Goal: Information Seeking & Learning: Learn about a topic

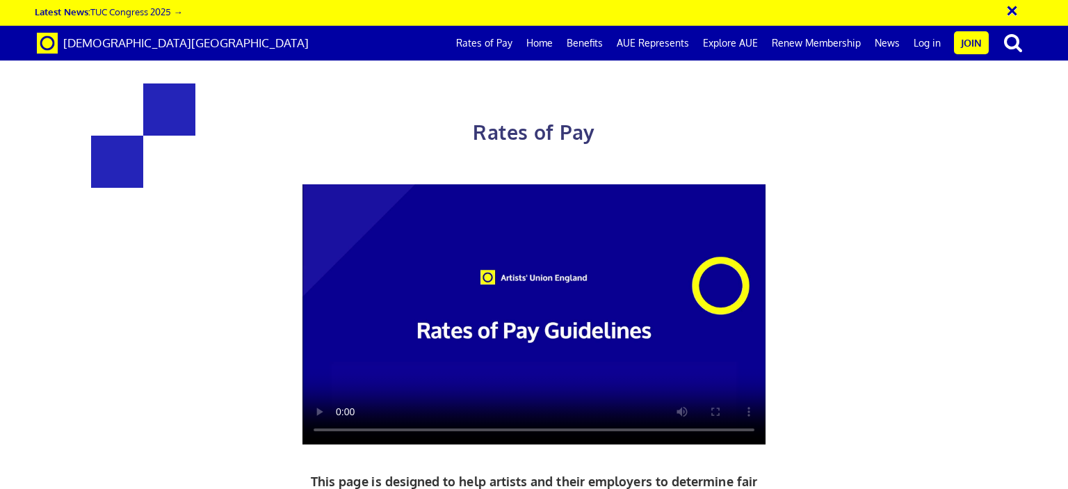
scroll to position [0, 10]
click at [503, 47] on link "Rates of Pay" at bounding box center [484, 43] width 70 height 35
drag, startPoint x: 1067, startPoint y: 139, endPoint x: 1050, endPoint y: 329, distance: 190.5
click at [1050, 329] on div "Rates of Pay This page is designed to help artists and their employers to deter…" at bounding box center [534, 367] width 1089 height 706
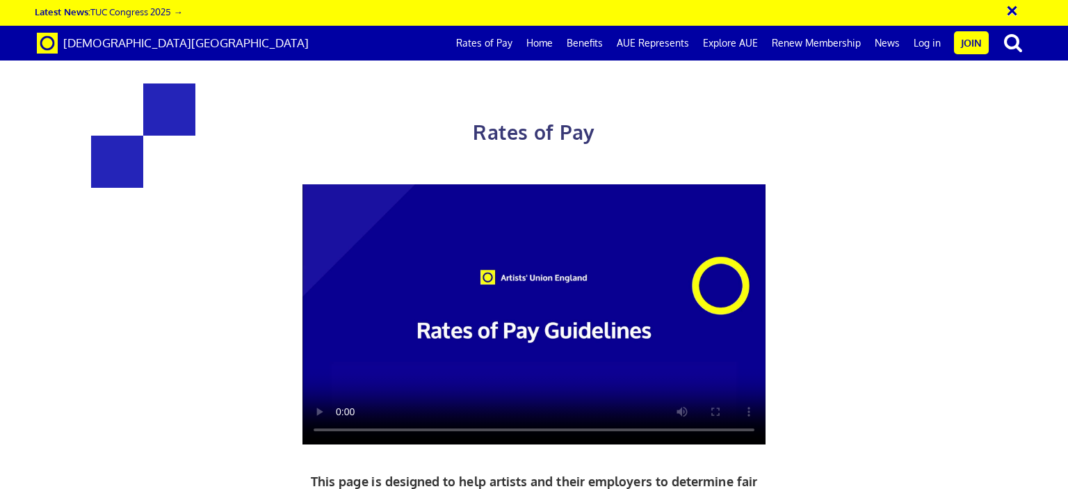
scroll to position [584, 0]
click at [1015, 14] on button "×" at bounding box center [1021, 8] width 35 height 23
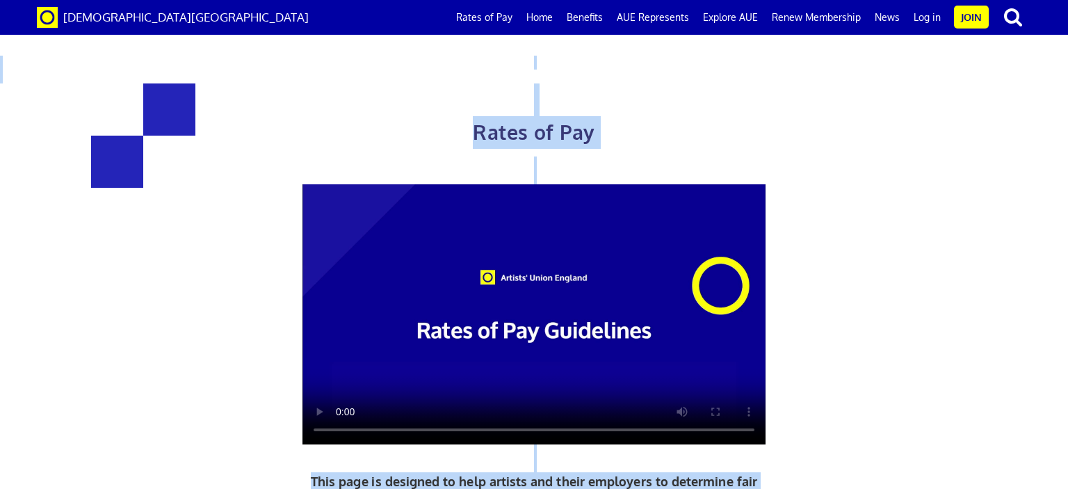
drag, startPoint x: 1066, startPoint y: 99, endPoint x: 1067, endPoint y: 300, distance: 200.2
click at [1067, 80] on div "Rates of Pay This page is designed to help artists and their employers to deter…" at bounding box center [534, 367] width 1089 height 706
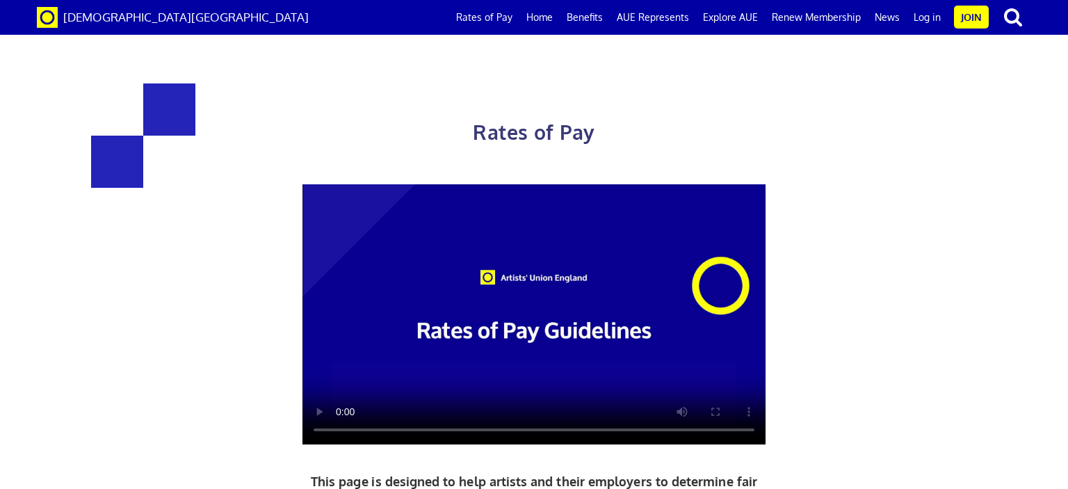
click at [1067, 80] on div "Rates of Pay This page is designed to help artists and their employers to deter…" at bounding box center [534, 367] width 1089 height 706
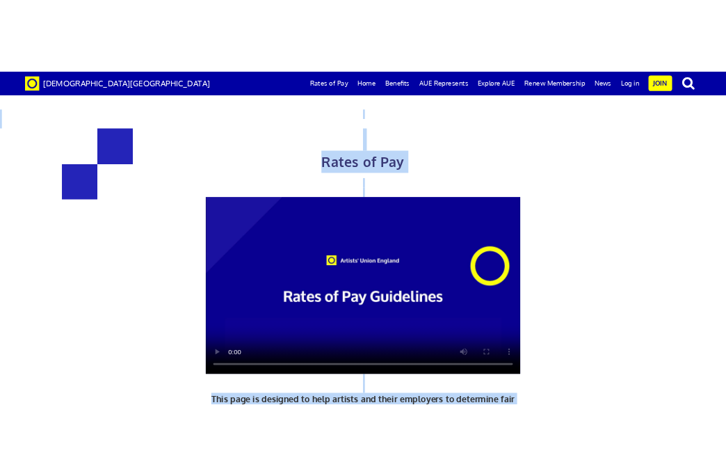
scroll to position [0, 0]
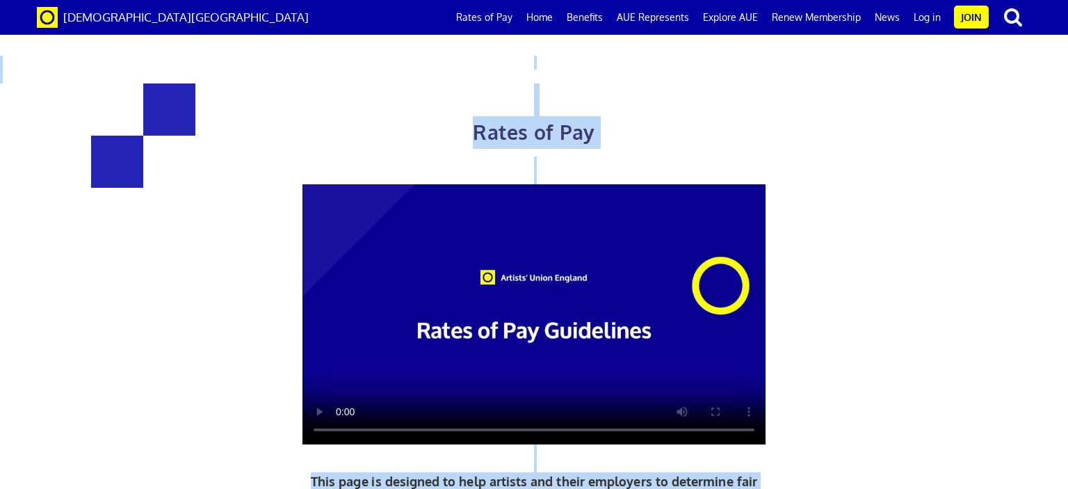
drag, startPoint x: 1067, startPoint y: 302, endPoint x: 1067, endPoint y: -84, distance: 386.5
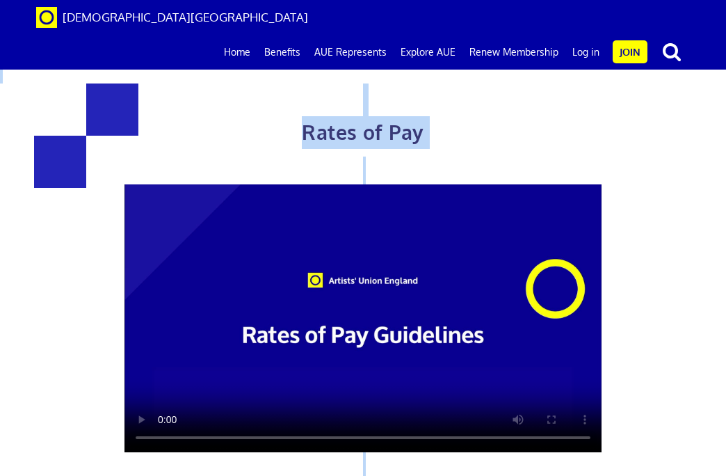
click at [717, 232] on div "Rates of Pay This page is designed to help artists and their employers to deter…" at bounding box center [363, 371] width 747 height 714
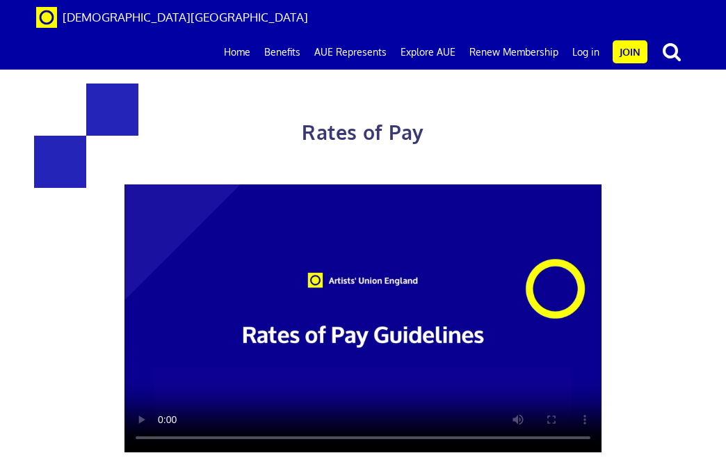
click at [717, 232] on div "Rates of Pay This page is designed to help artists and their employers to deter…" at bounding box center [363, 371] width 747 height 714
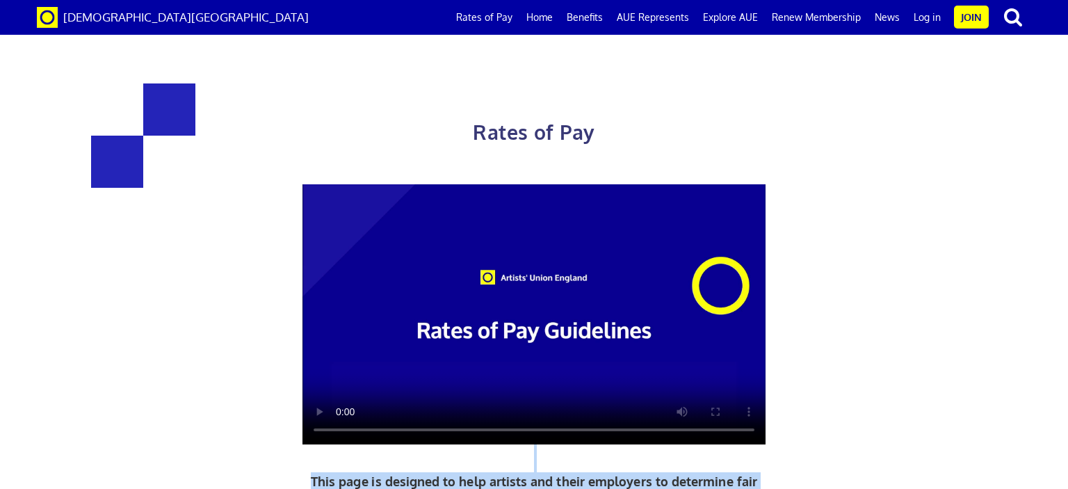
scroll to position [1714, 0]
drag, startPoint x: 895, startPoint y: 437, endPoint x: 920, endPoint y: 51, distance: 387.3
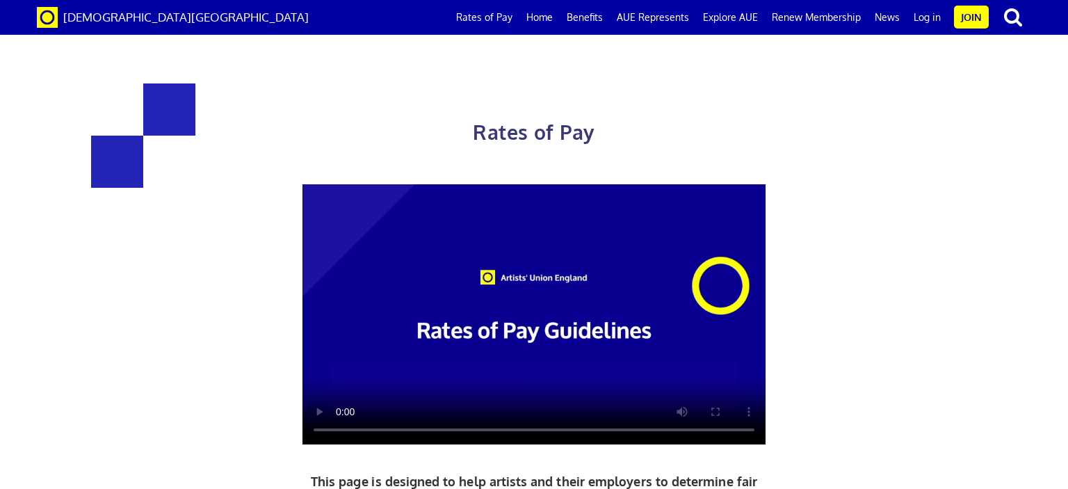
click at [966, 72] on div "Rates of Pay This page is designed to help artists and their employers to deter…" at bounding box center [534, 367] width 1089 height 706
